Goal: Task Accomplishment & Management: Use online tool/utility

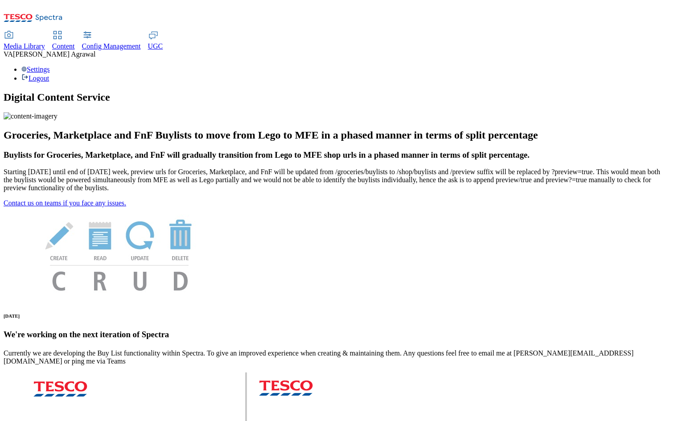
click at [75, 42] on span "Content" at bounding box center [63, 46] width 23 height 8
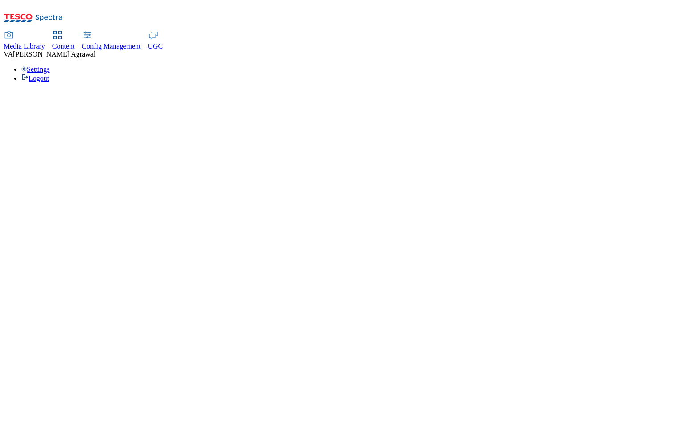
select select "group-comms"
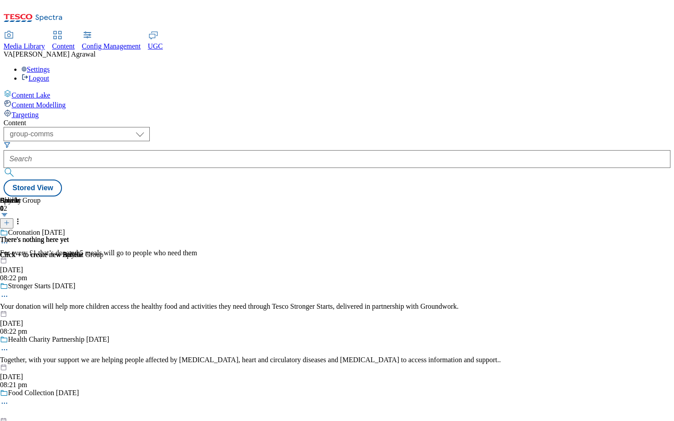
click at [39, 111] on span "Targeting" at bounding box center [25, 115] width 27 height 8
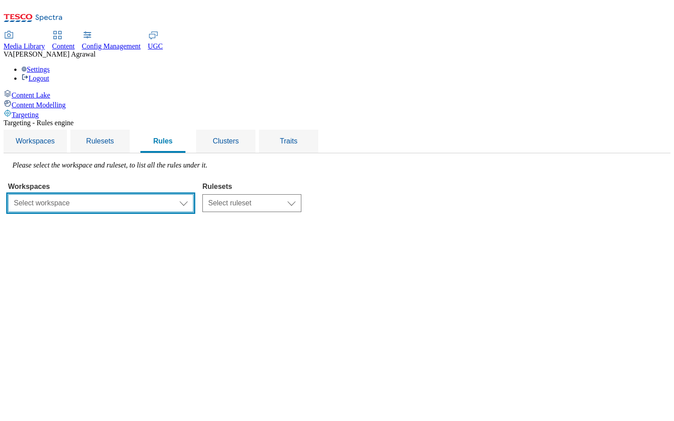
click at [193, 194] on select "Select workspace Test Targeting_28th_August_Sanity test 20th march Test_Sanity_…" at bounding box center [100, 203] width 185 height 18
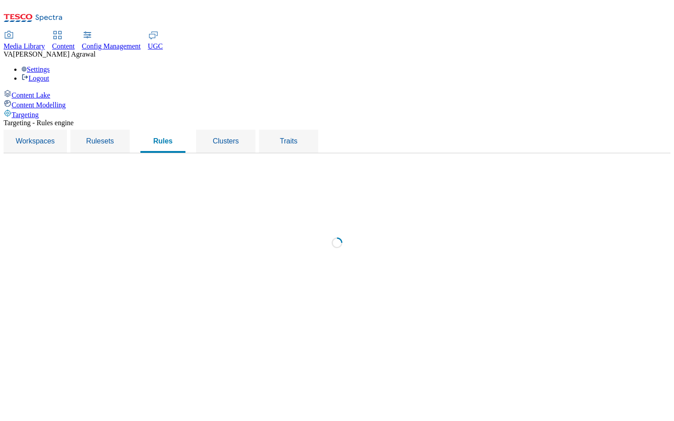
select select "f510054f-adaa-4692-b570-80fa3897127a"
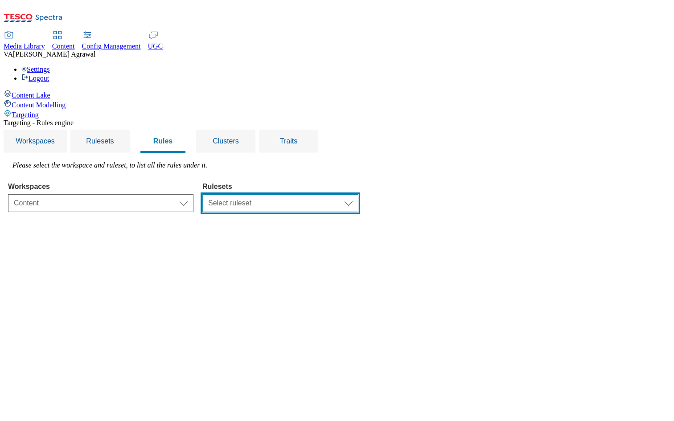
click at [358, 194] on select "Select ruleset CZ TEST HU ROI SK UK clubcard-roi clubcard-website customer-enga…" at bounding box center [280, 203] width 156 height 18
select select "7f9e739d-6abb-424f-b94f-4b375a3fe6e0"
click at [314, 194] on select "Select ruleset CZ TEST HU ROI SK UK clubcard-roi clubcard-website customer-enga…" at bounding box center [280, 203] width 156 height 18
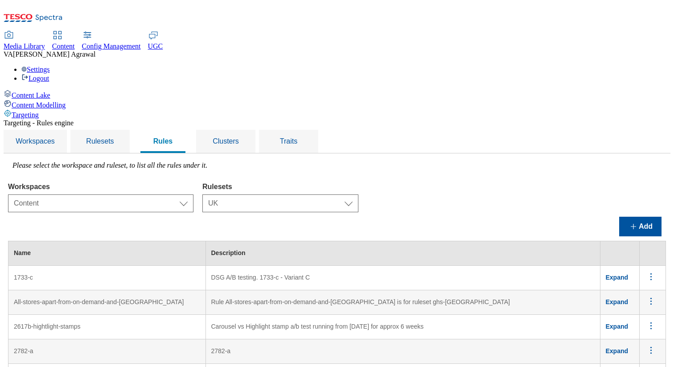
scroll to position [2085, 0]
